Goal: Information Seeking & Learning: Learn about a topic

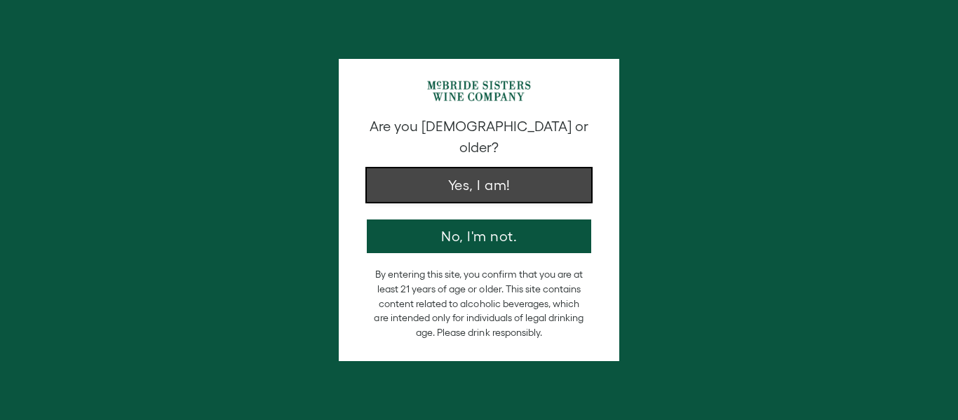
click at [507, 170] on button "Yes, I am!" at bounding box center [479, 185] width 225 height 34
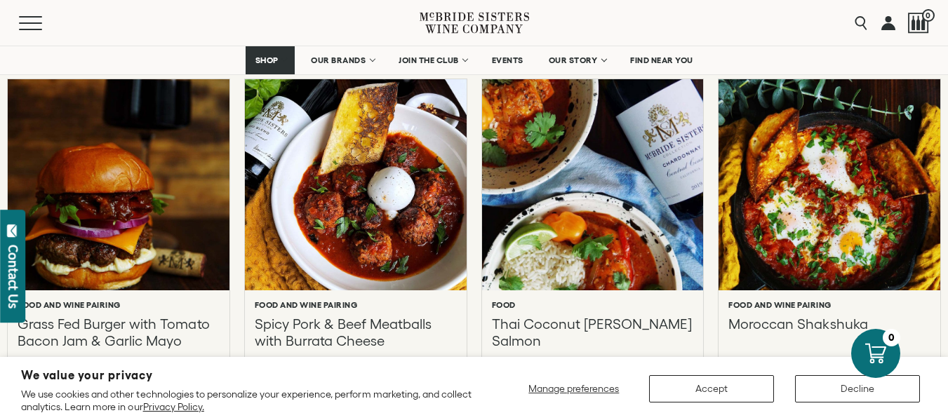
scroll to position [631, 0]
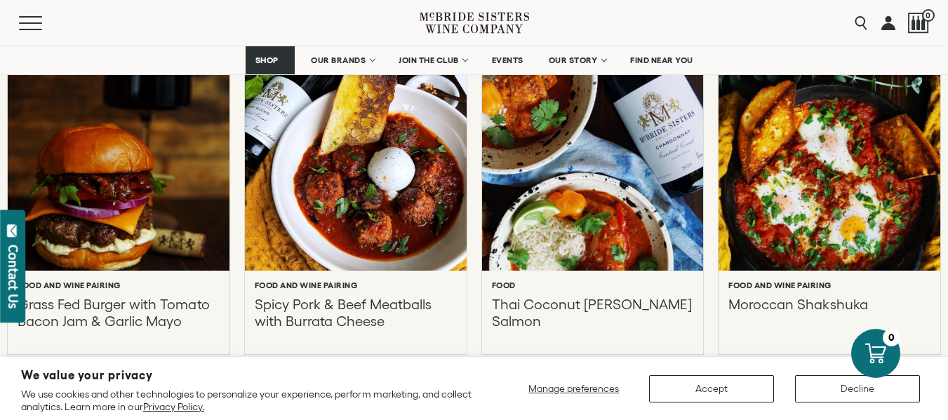
click at [817, 214] on div at bounding box center [828, 165] width 243 height 232
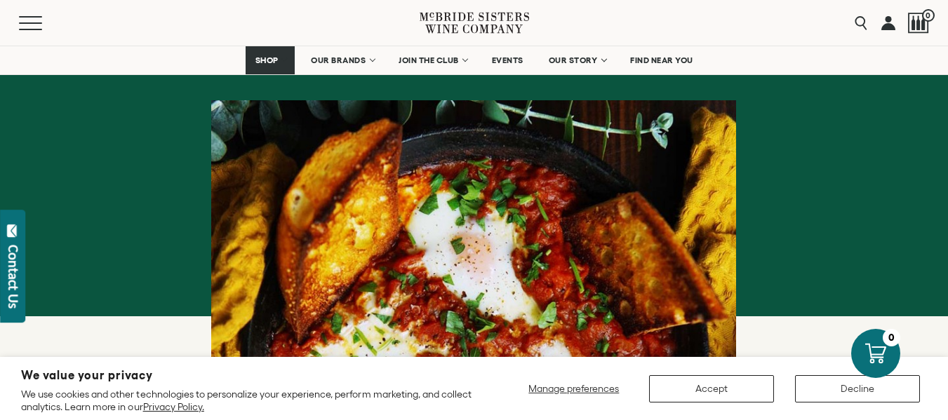
scroll to position [127, 0]
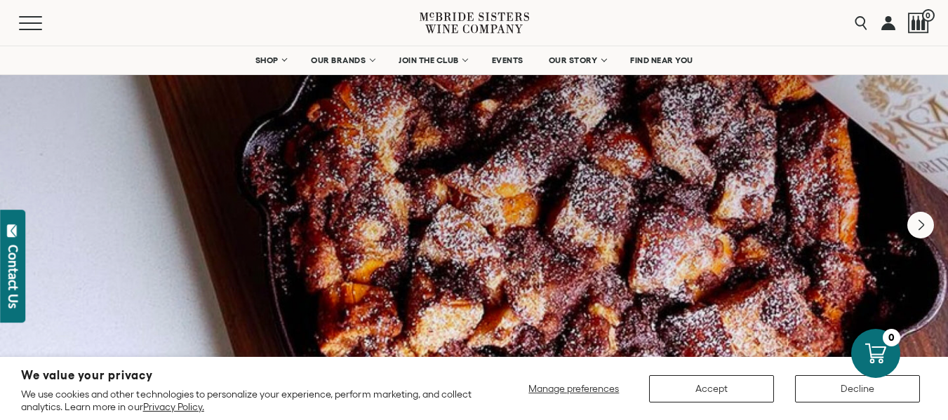
scroll to position [19, 0]
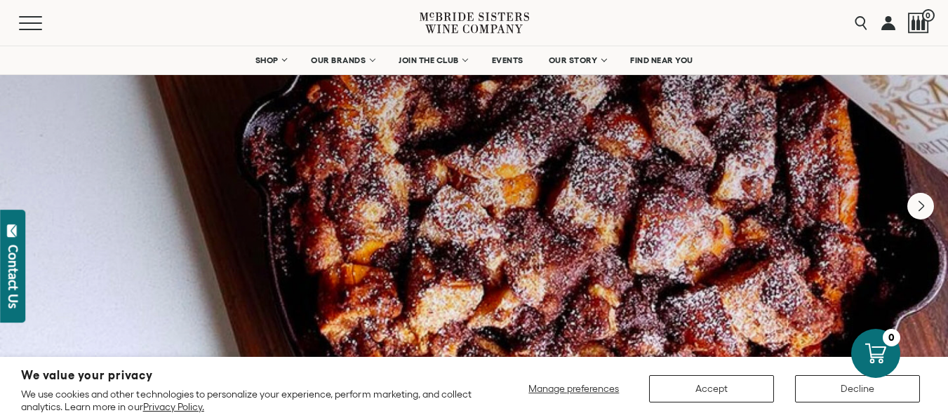
click at [571, 157] on div at bounding box center [474, 206] width 948 height 361
click at [917, 205] on icon "Next" at bounding box center [920, 206] width 29 height 29
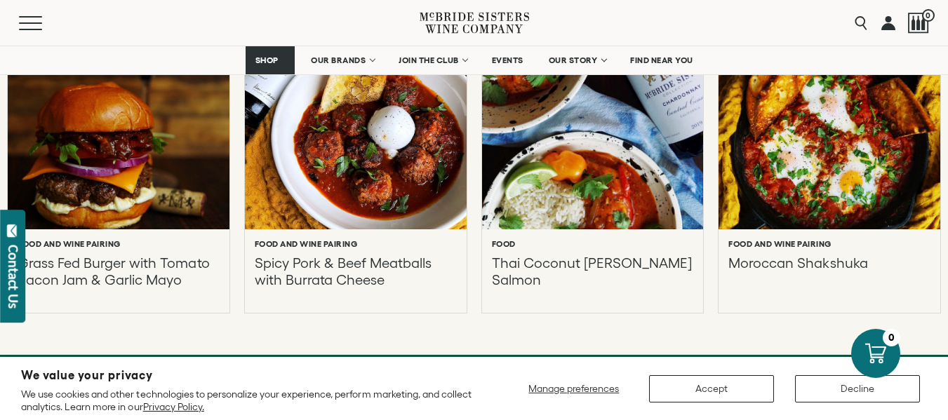
scroll to position [678, 0]
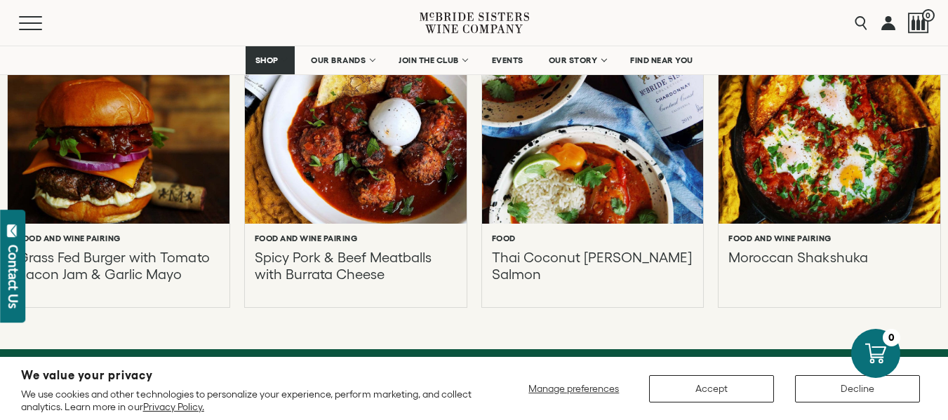
click at [352, 183] on div at bounding box center [355, 118] width 243 height 232
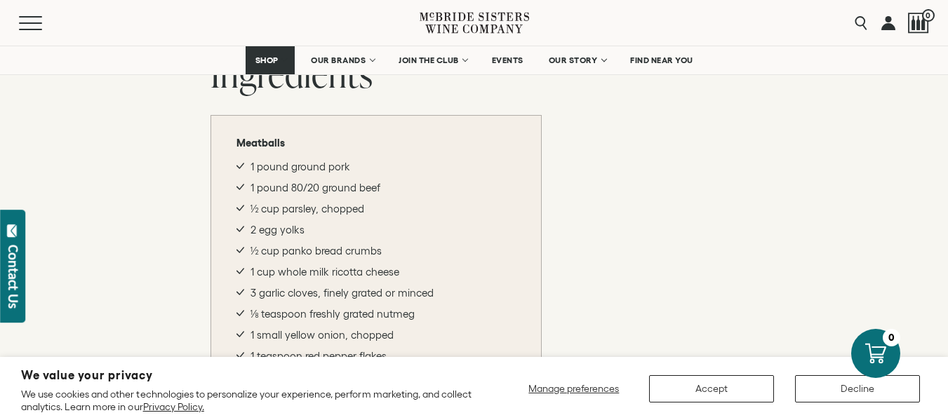
scroll to position [890, 0]
